Goal: Check status

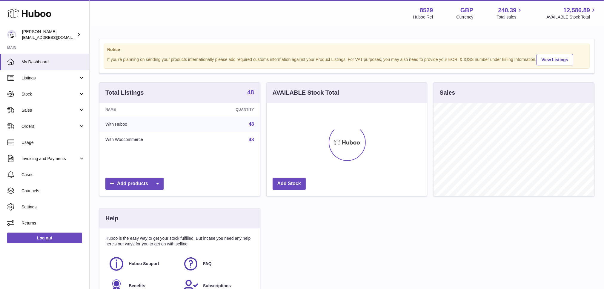
scroll to position [93, 160]
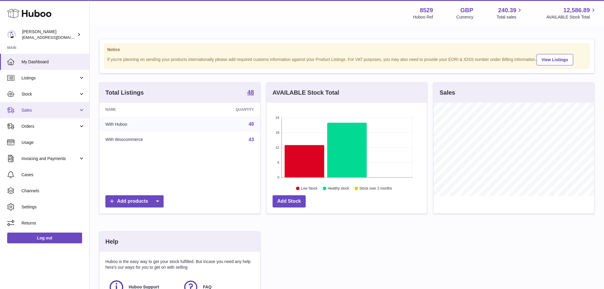
click at [30, 105] on link "Sales" at bounding box center [44, 110] width 89 height 16
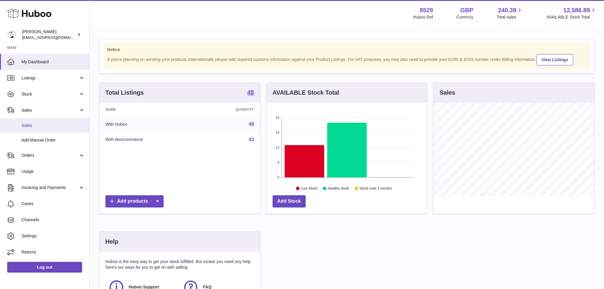
click at [40, 121] on link "Sales" at bounding box center [44, 125] width 89 height 15
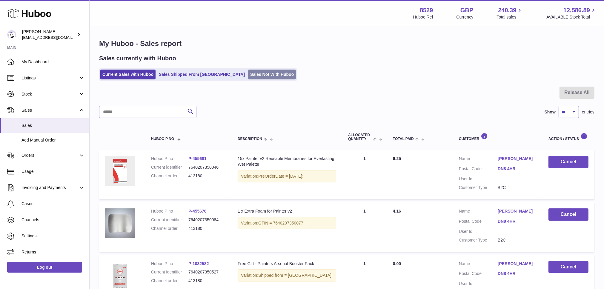
click at [248, 71] on link "Sales Not With Huboo" at bounding box center [272, 75] width 48 height 10
click at [248, 73] on link "Sales Not With Huboo" at bounding box center [272, 75] width 48 height 10
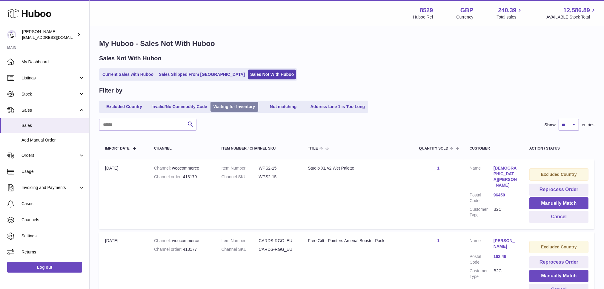
click at [232, 108] on link "Waiting for Inventory" at bounding box center [235, 107] width 48 height 10
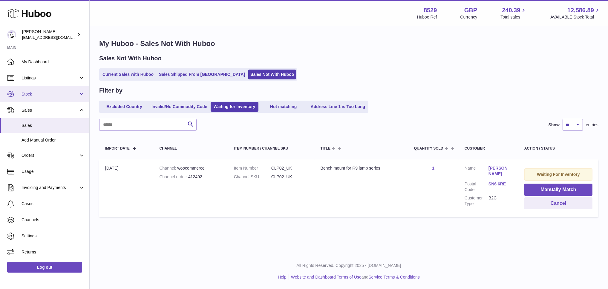
click at [52, 92] on span "Stock" at bounding box center [50, 94] width 57 height 6
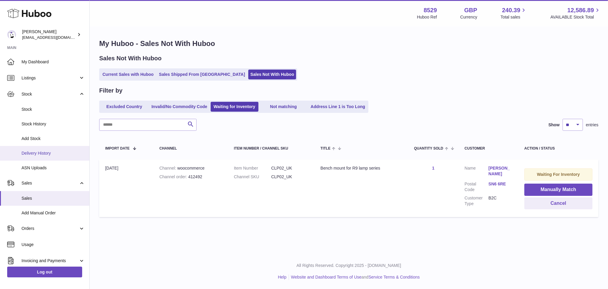
click at [35, 151] on span "Delivery History" at bounding box center [53, 154] width 63 height 6
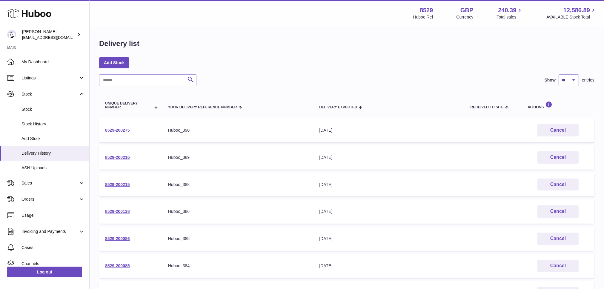
scroll to position [161, 0]
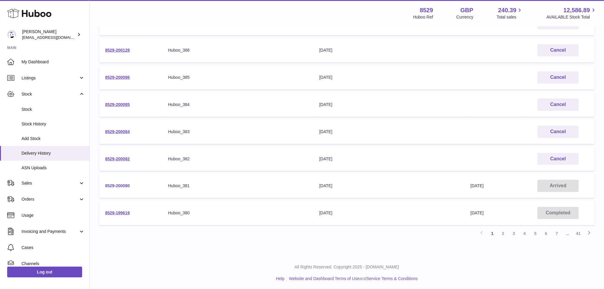
click at [111, 183] on link "8529-200080" at bounding box center [117, 185] width 25 height 5
